Goal: Information Seeking & Learning: Check status

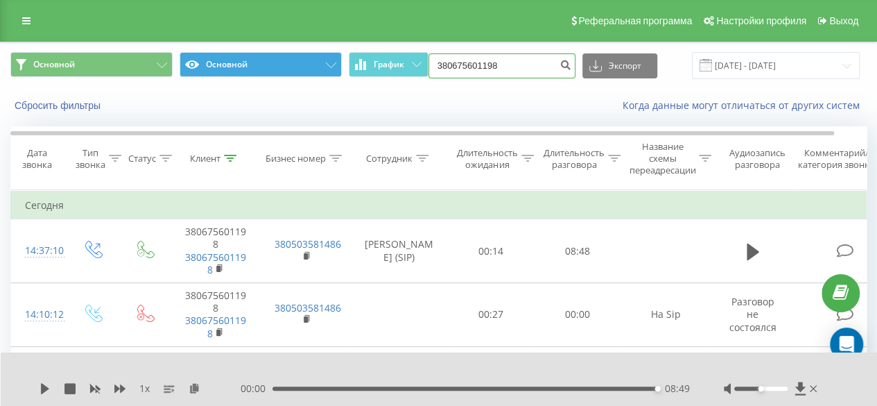
drag, startPoint x: 517, startPoint y: 62, endPoint x: 242, endPoint y: 74, distance: 275.6
click at [242, 74] on div "Основной Основной График 380675601198 Экспорт .csv .xls .xlsx [DATE] - [DATE]" at bounding box center [438, 65] width 856 height 27
paste input
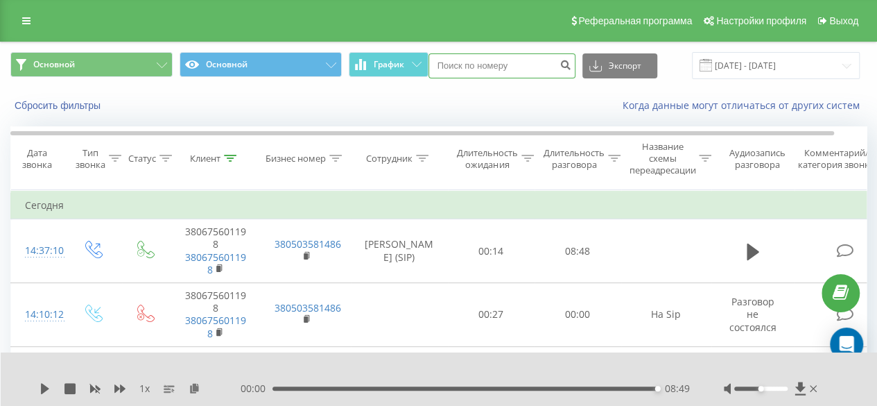
click at [458, 65] on input at bounding box center [502, 65] width 147 height 25
paste input
paste input "380967441312"
type input "380967441312"
click at [557, 67] on button "submit" at bounding box center [566, 65] width 19 height 25
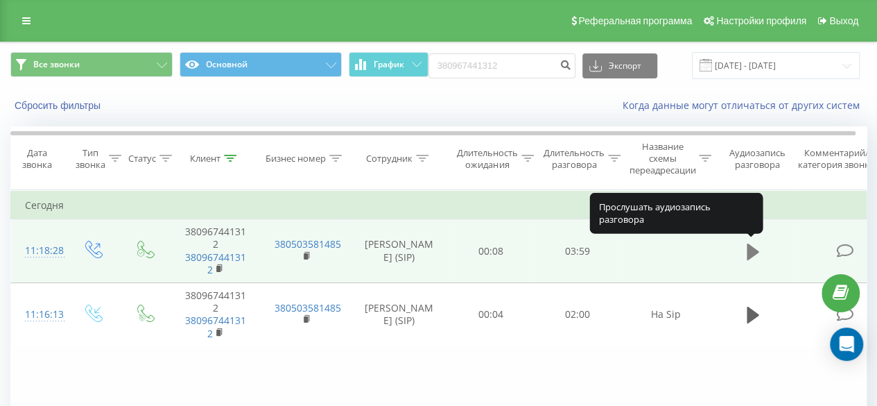
click at [749, 253] on icon at bounding box center [753, 251] width 12 height 17
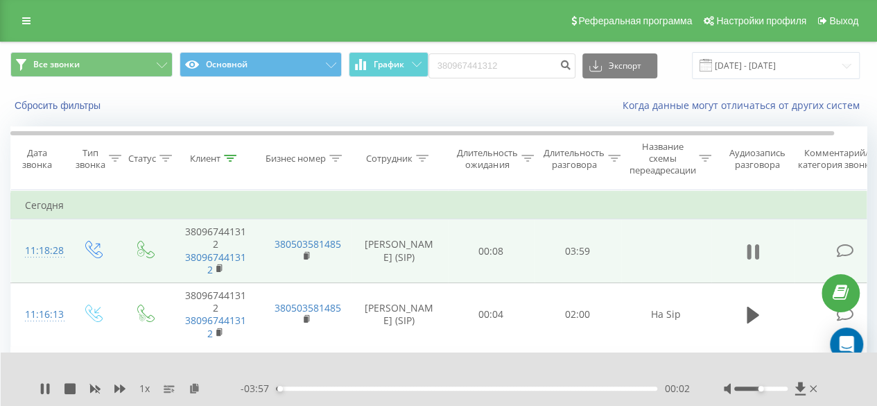
click at [748, 254] on icon at bounding box center [749, 251] width 4 height 15
